Goal: Information Seeking & Learning: Learn about a topic

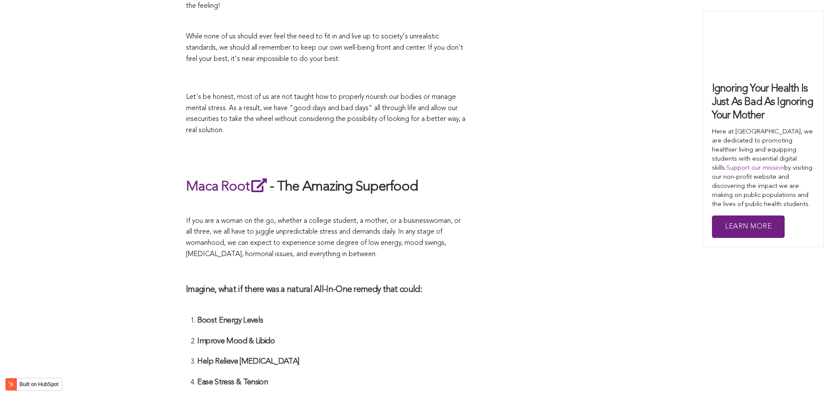
scroll to position [2555, 0]
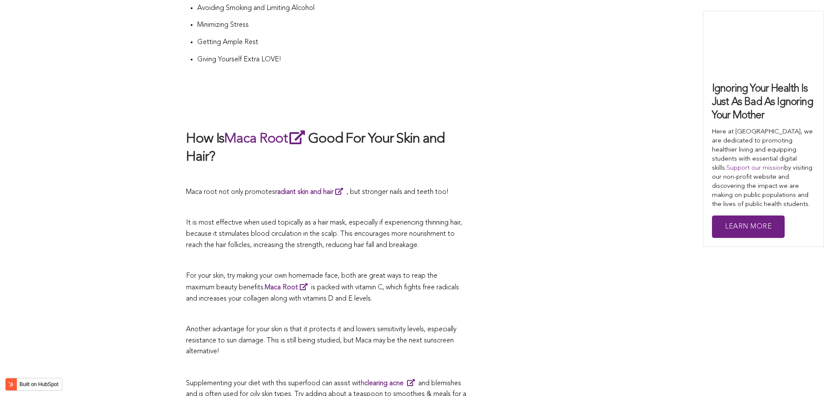
click at [447, 220] on span "It is most effective when used topically as a hair mask, especially if experien…" at bounding box center [324, 234] width 276 height 29
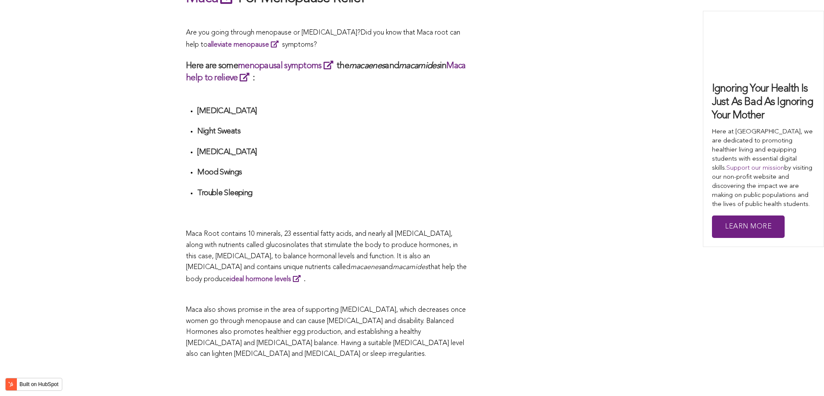
scroll to position [2769, 0]
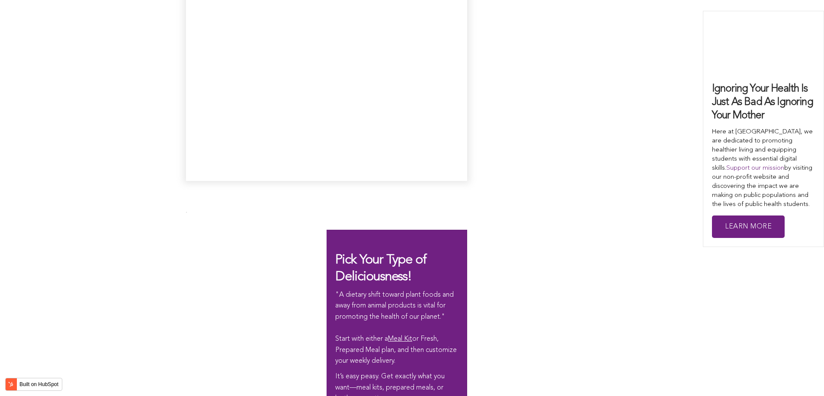
scroll to position [1952, 0]
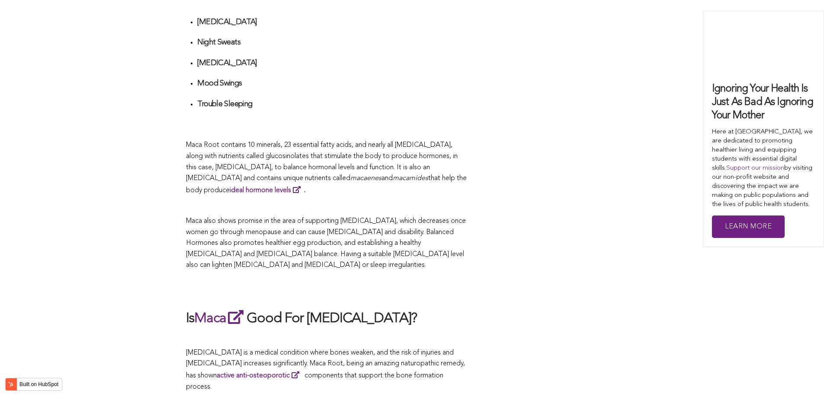
click at [426, 201] on p at bounding box center [326, 206] width 281 height 11
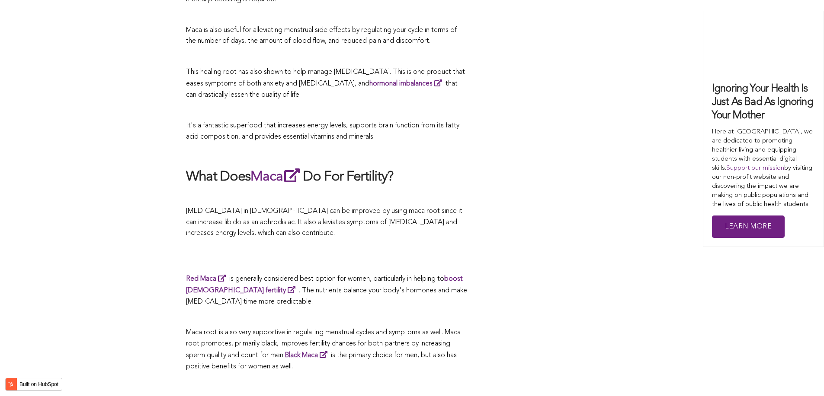
scroll to position [2303, 0]
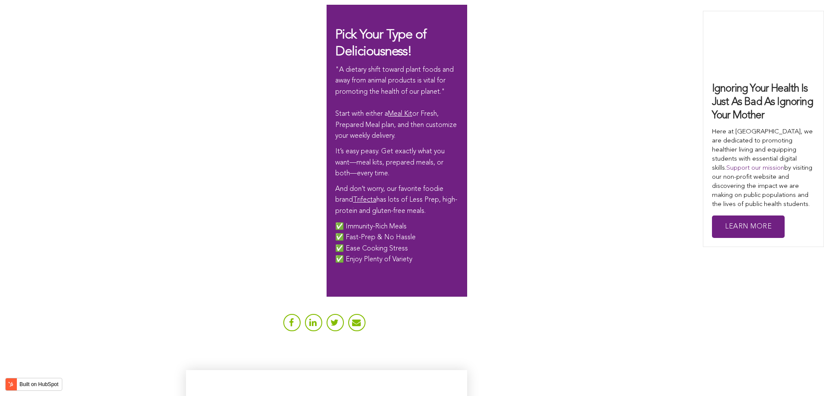
scroll to position [2014, 0]
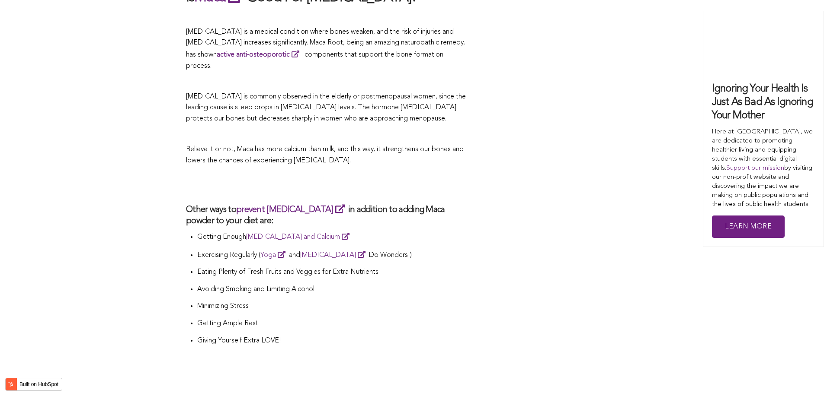
scroll to position [1459, 0]
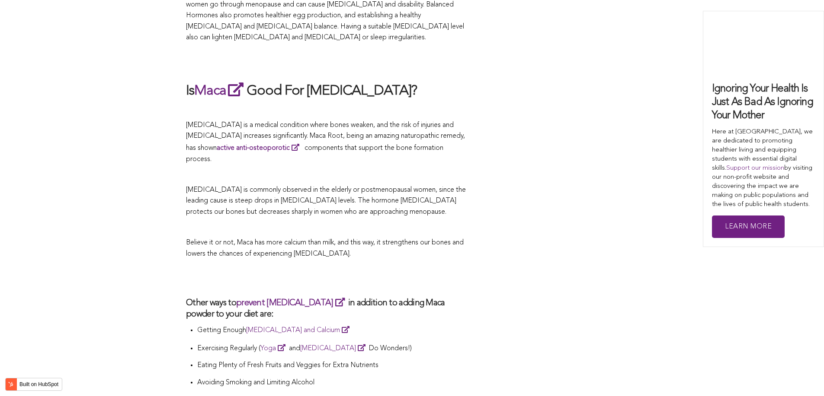
scroll to position [2421, 0]
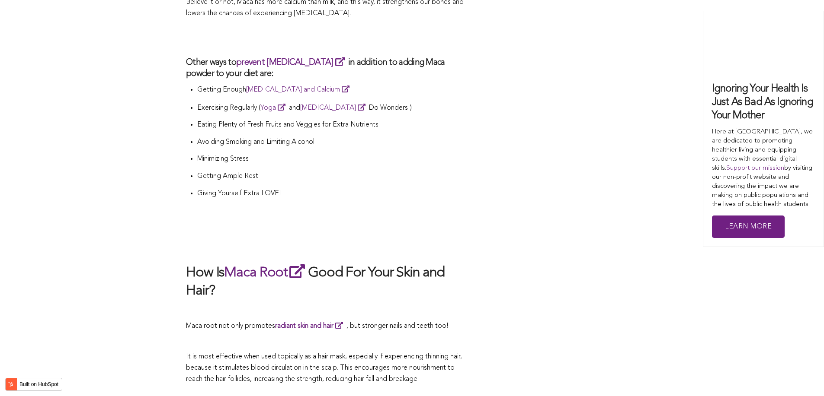
click at [303, 216] on p at bounding box center [326, 222] width 281 height 12
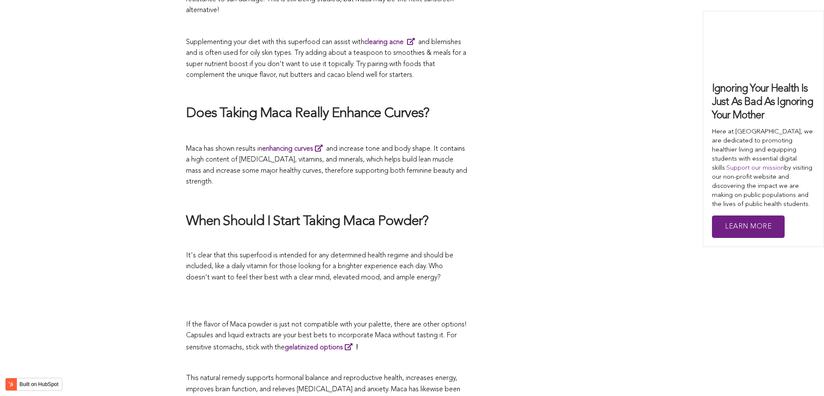
scroll to position [2646, 0]
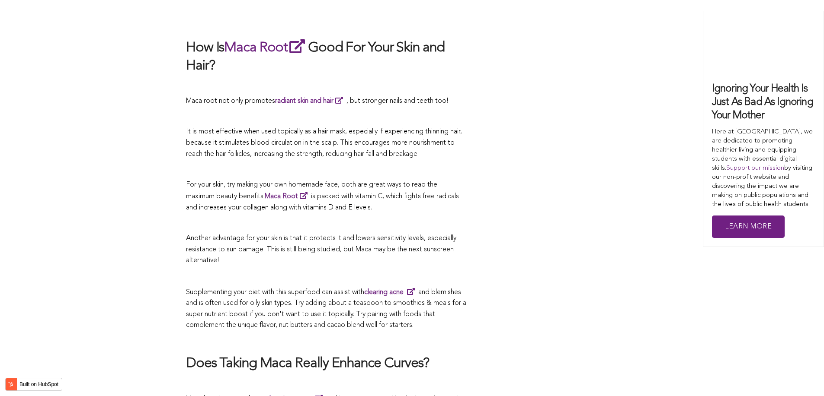
click at [382, 218] on p at bounding box center [326, 223] width 281 height 11
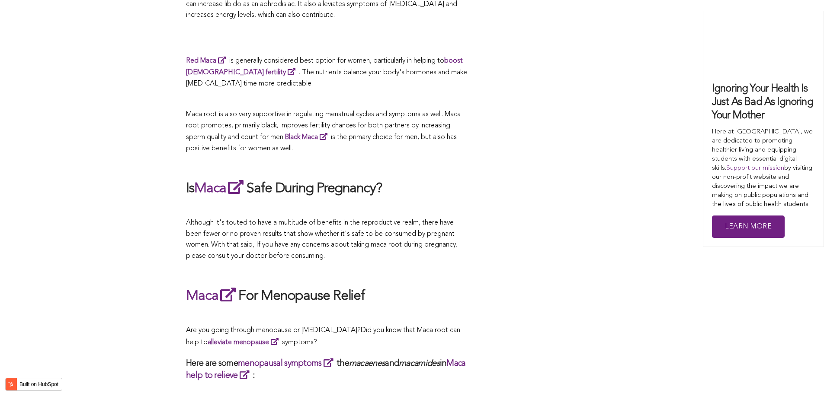
scroll to position [2717, 0]
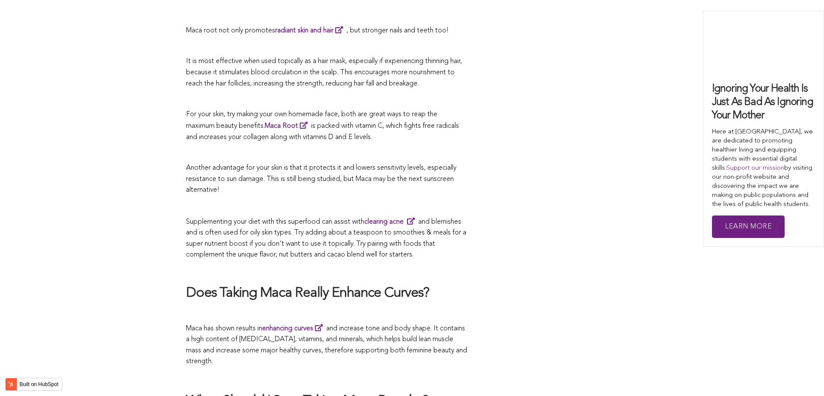
click at [445, 219] on span "Supplementing your diet with this superfood can assist with clearing acne and b…" at bounding box center [326, 239] width 280 height 40
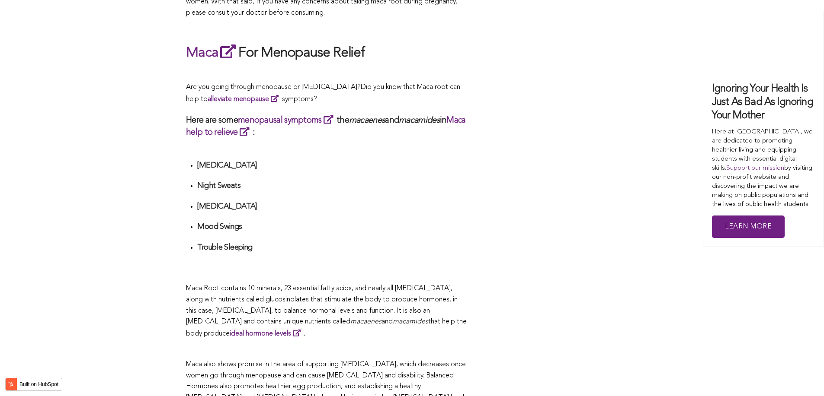
scroll to position [2680, 0]
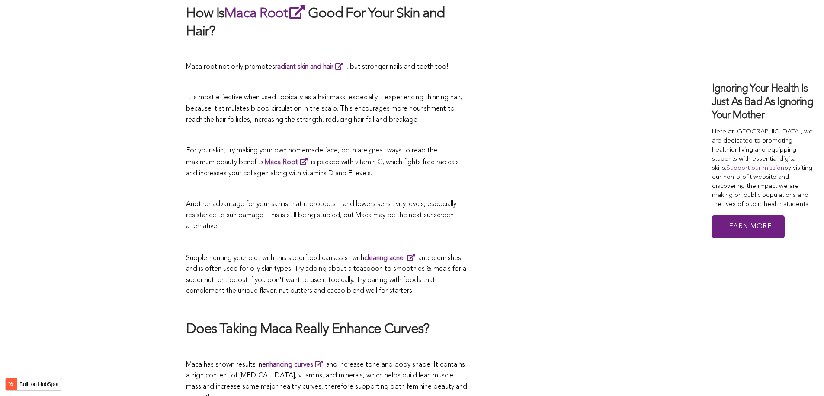
click at [336, 199] on p "Another advantage for your skin is that it protects it and lowers sensitivity l…" at bounding box center [326, 215] width 281 height 33
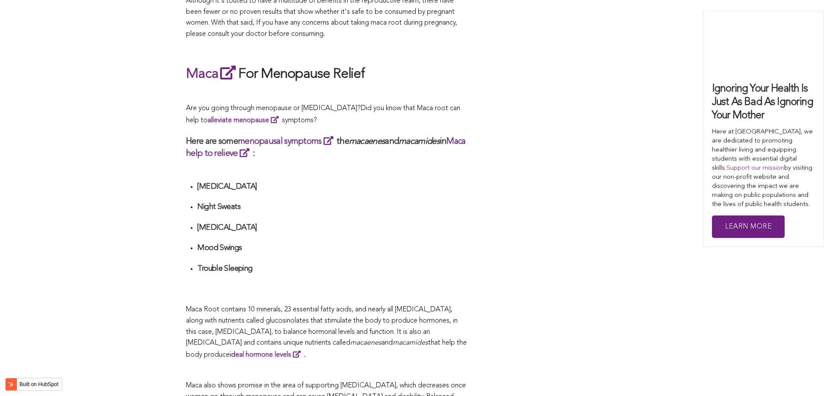
scroll to position [1744, 0]
